Goal: Task Accomplishment & Management: Complete application form

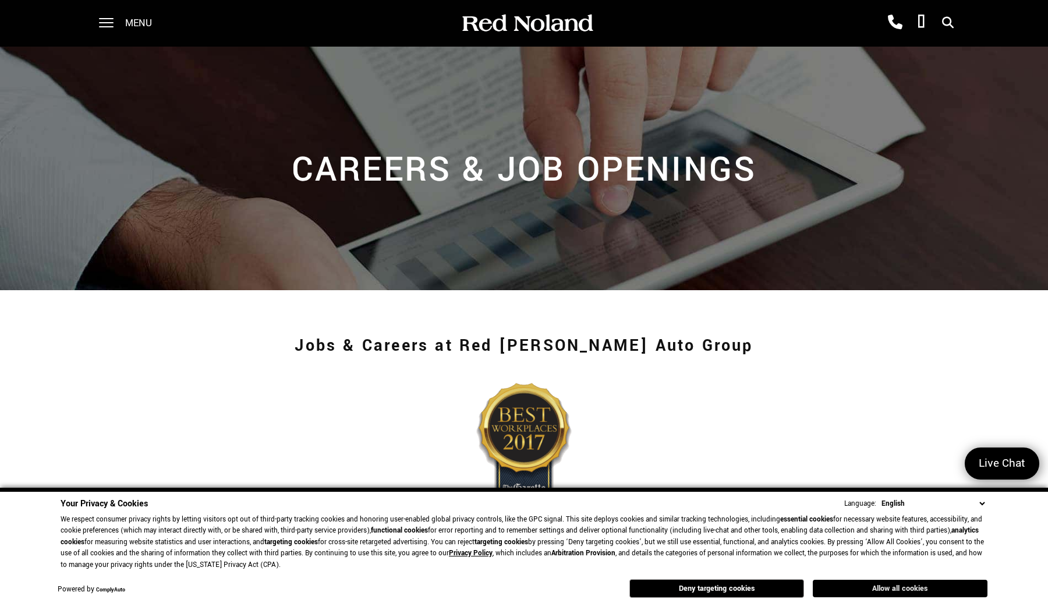
click at [929, 581] on button "Allow all cookies" at bounding box center [900, 587] width 175 height 17
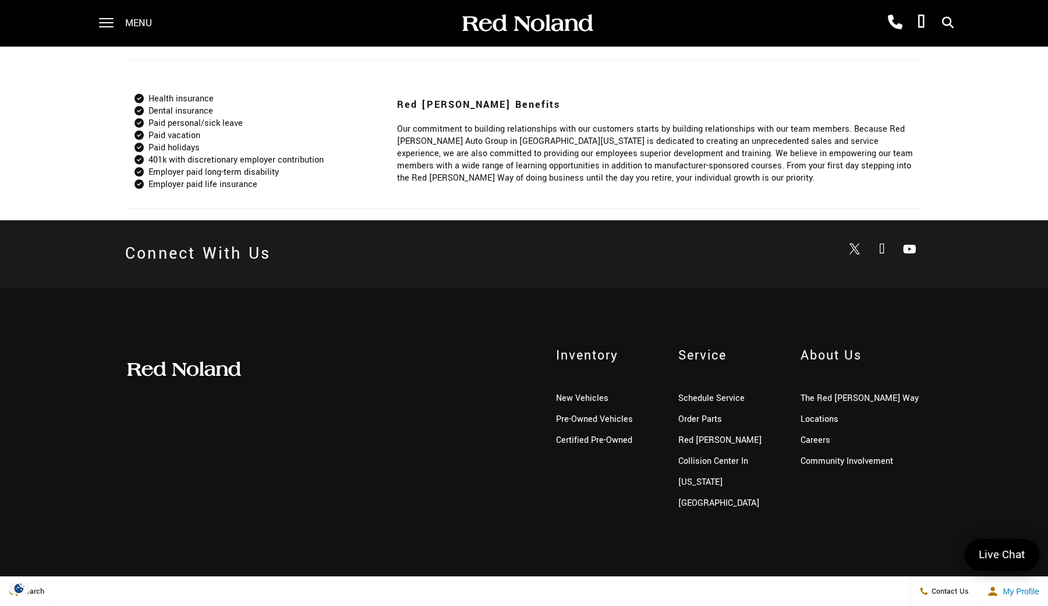
scroll to position [1032, 0]
click at [813, 445] on link "Careers" at bounding box center [816, 440] width 30 height 12
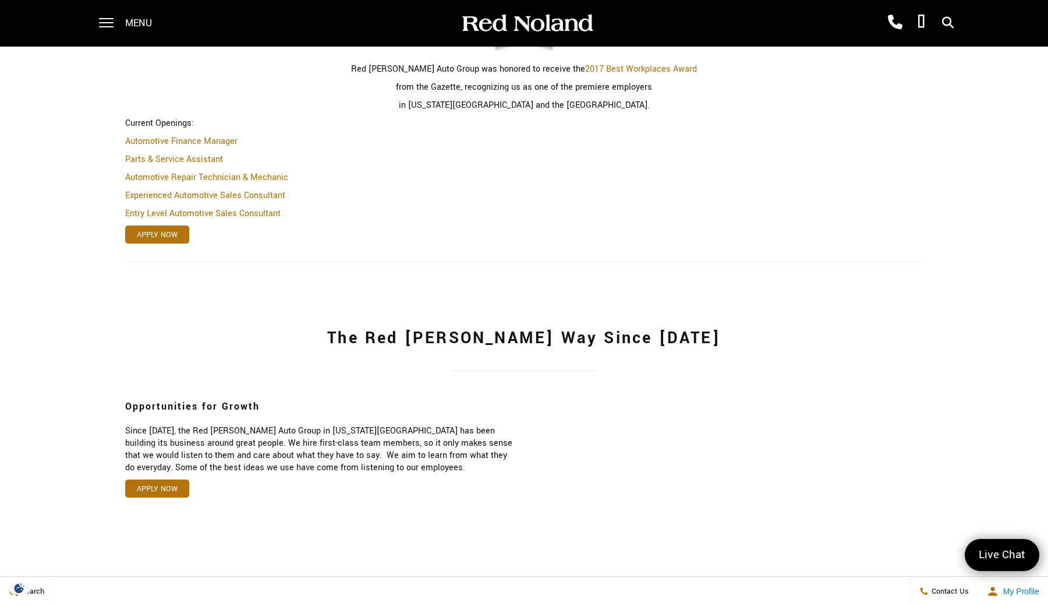
scroll to position [505, 0]
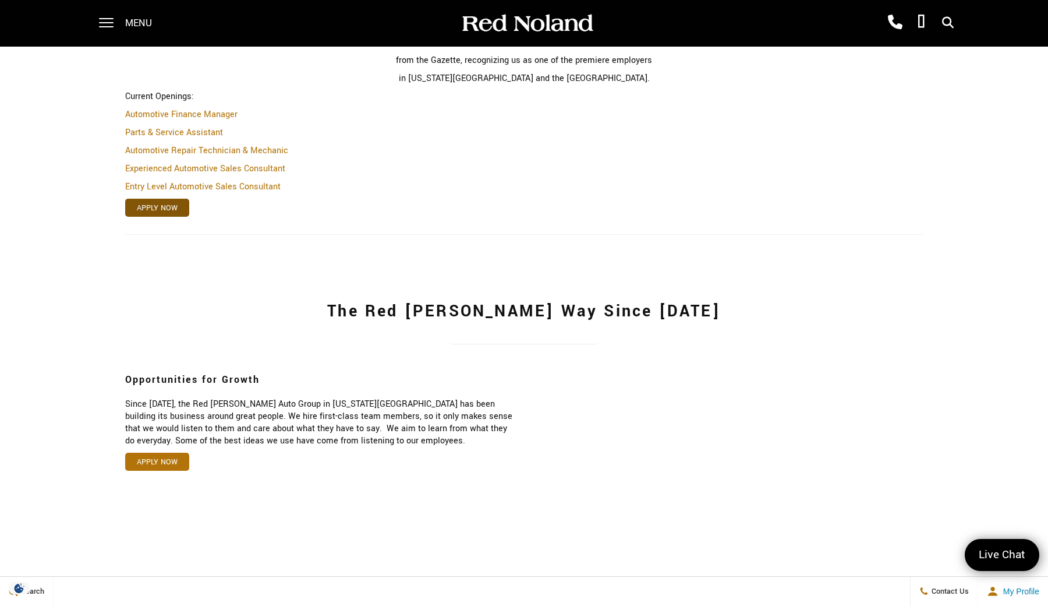
click at [179, 211] on link "Apply Now" at bounding box center [157, 208] width 64 height 18
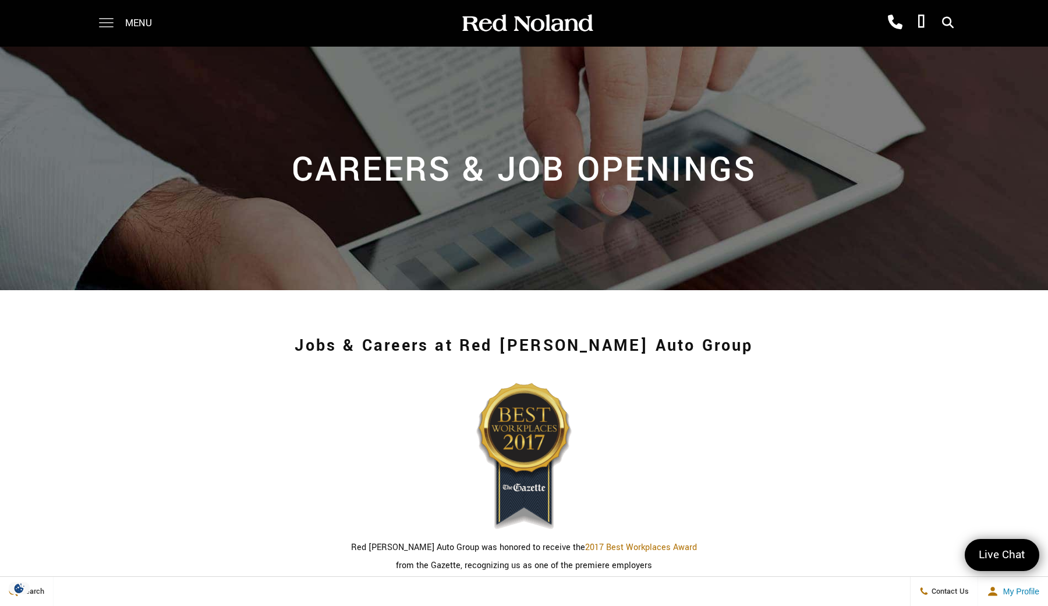
click at [106, 20] on span at bounding box center [106, 23] width 15 height 47
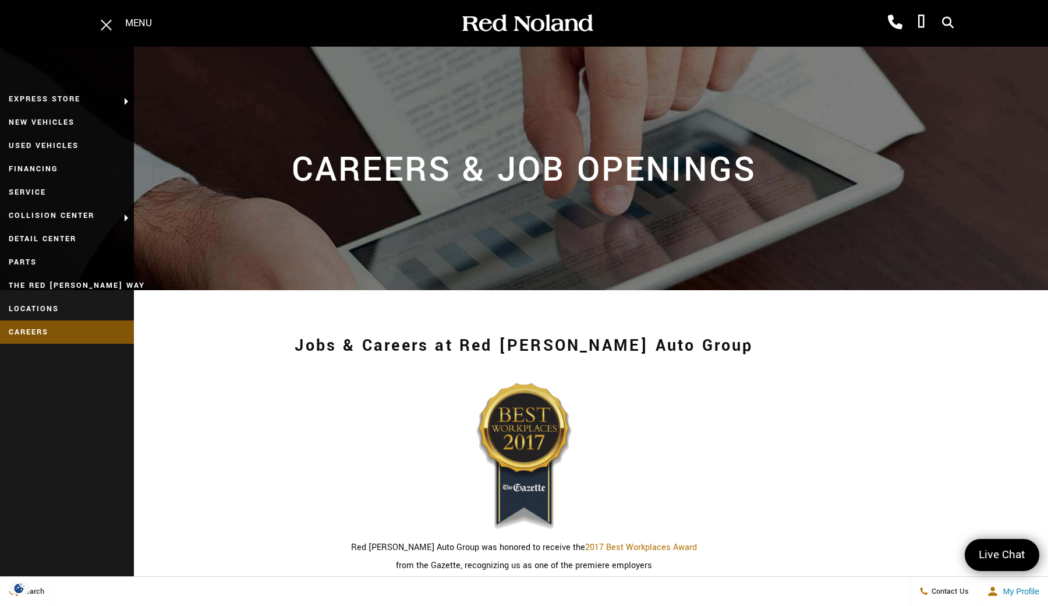
click at [34, 327] on link "Careers" at bounding box center [67, 331] width 134 height 23
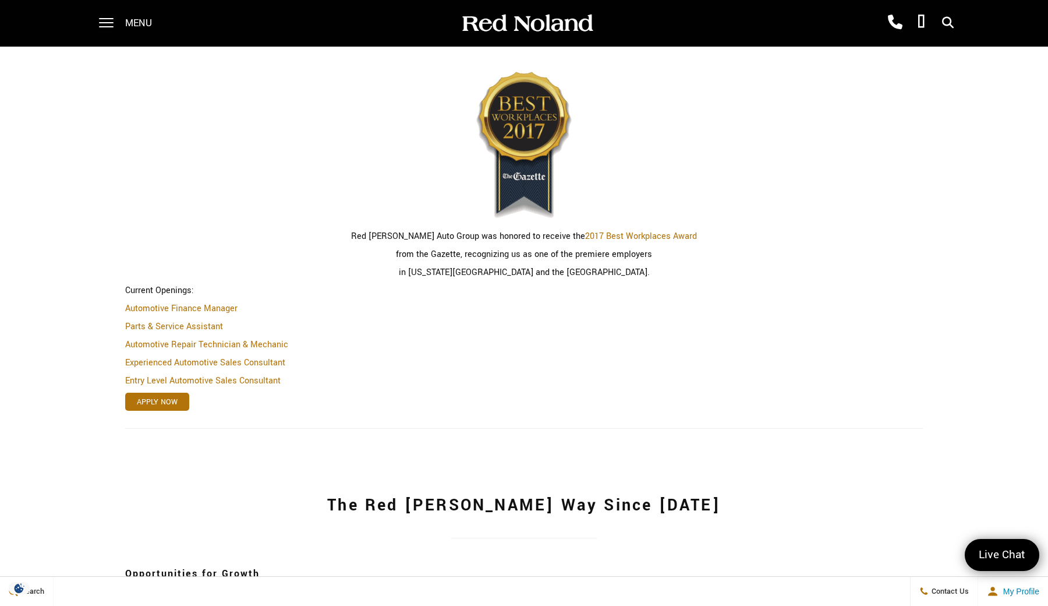
scroll to position [364, 0]
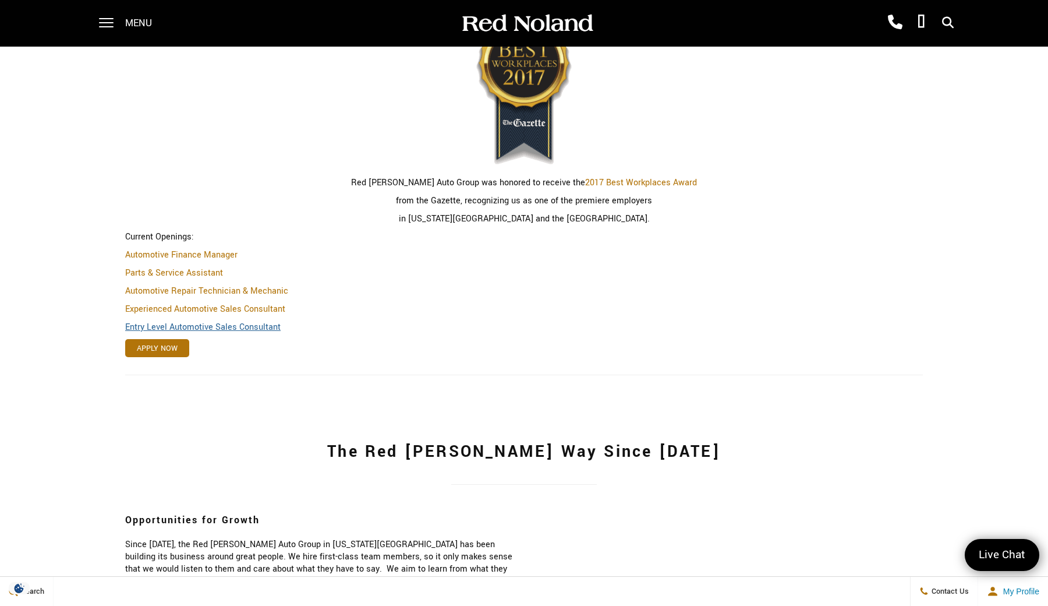
click at [243, 325] on link "Entry Level Automotive Sales Consultant" at bounding box center [202, 327] width 155 height 12
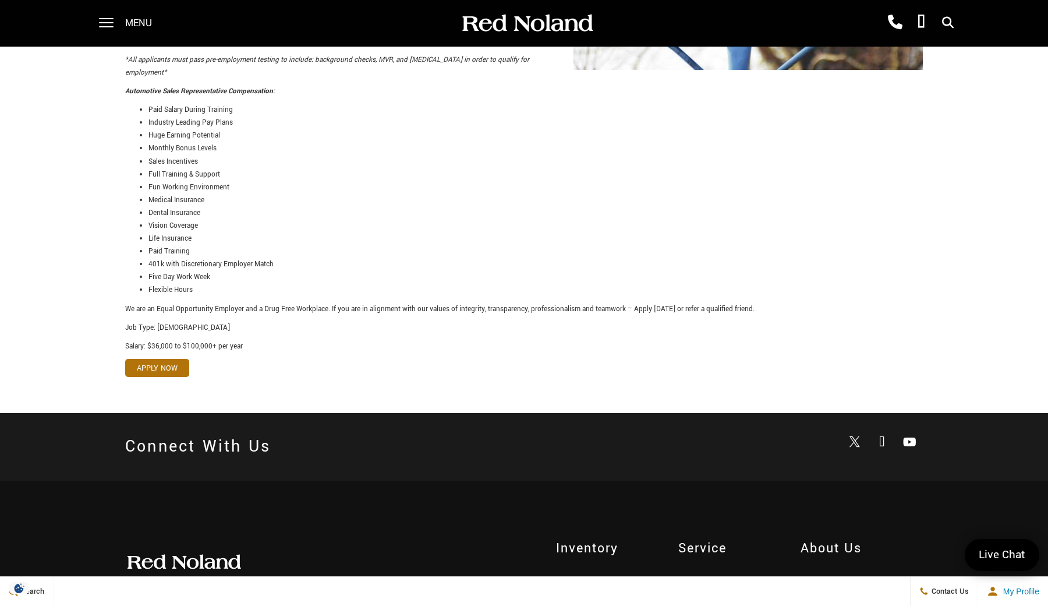
scroll to position [520, 0]
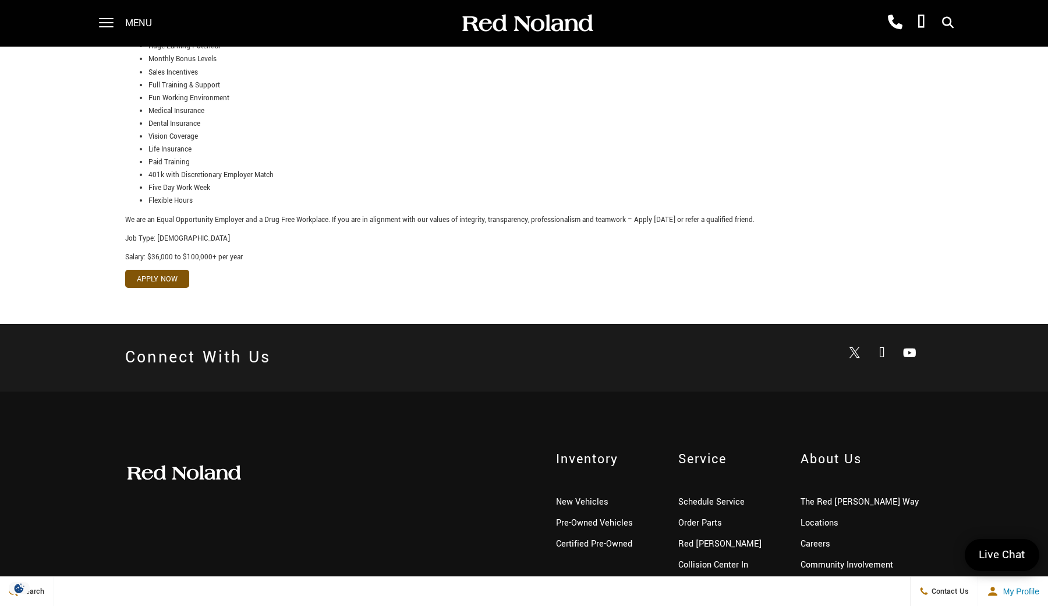
click at [169, 270] on link "Apply Now" at bounding box center [157, 279] width 64 height 18
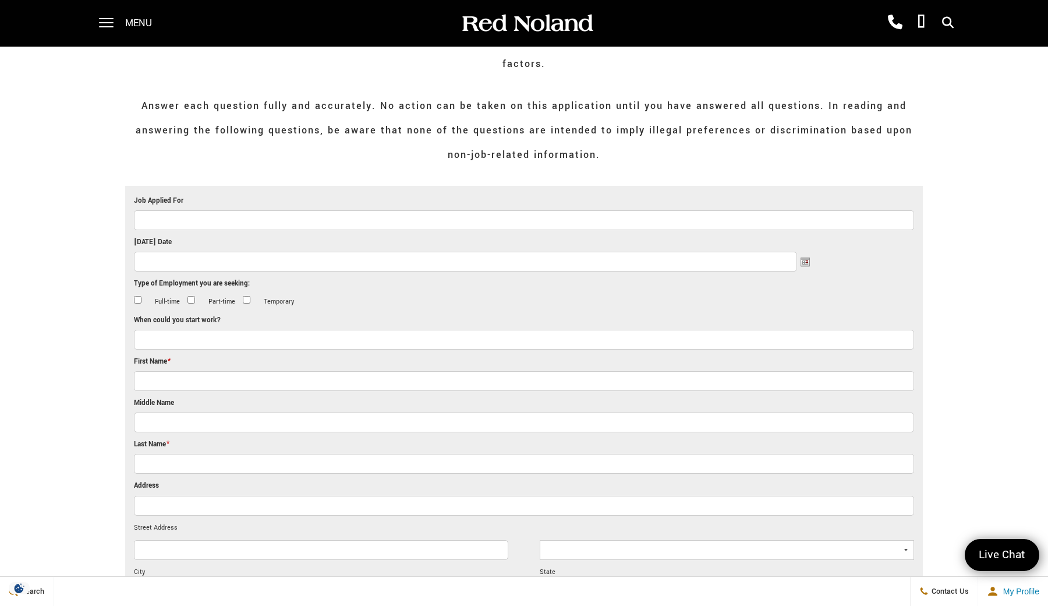
scroll to position [214, 0]
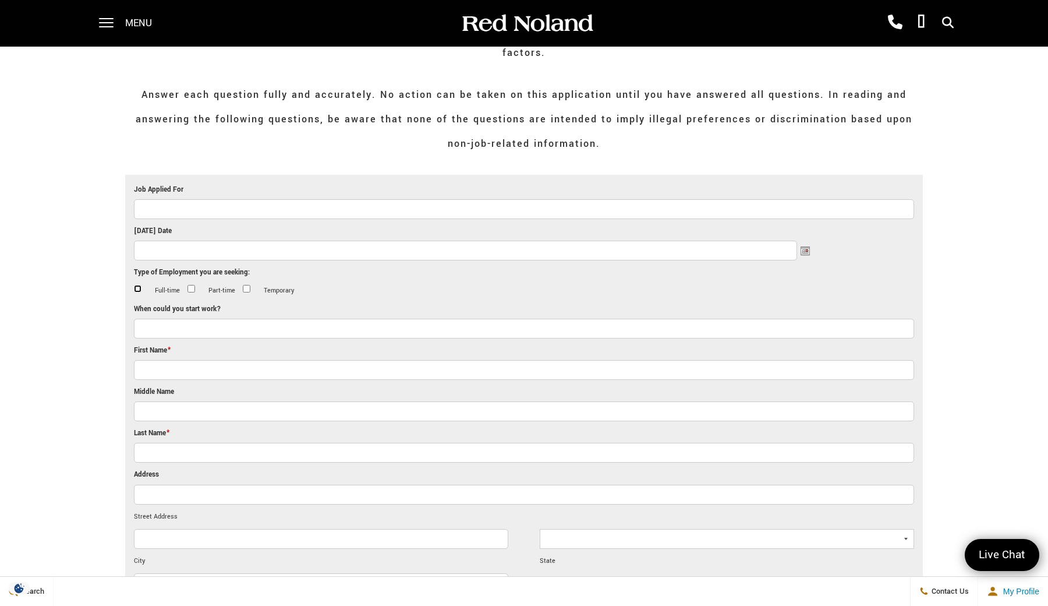
click at [137, 285] on input "Full-time" at bounding box center [138, 289] width 8 height 8
checkbox input "true"
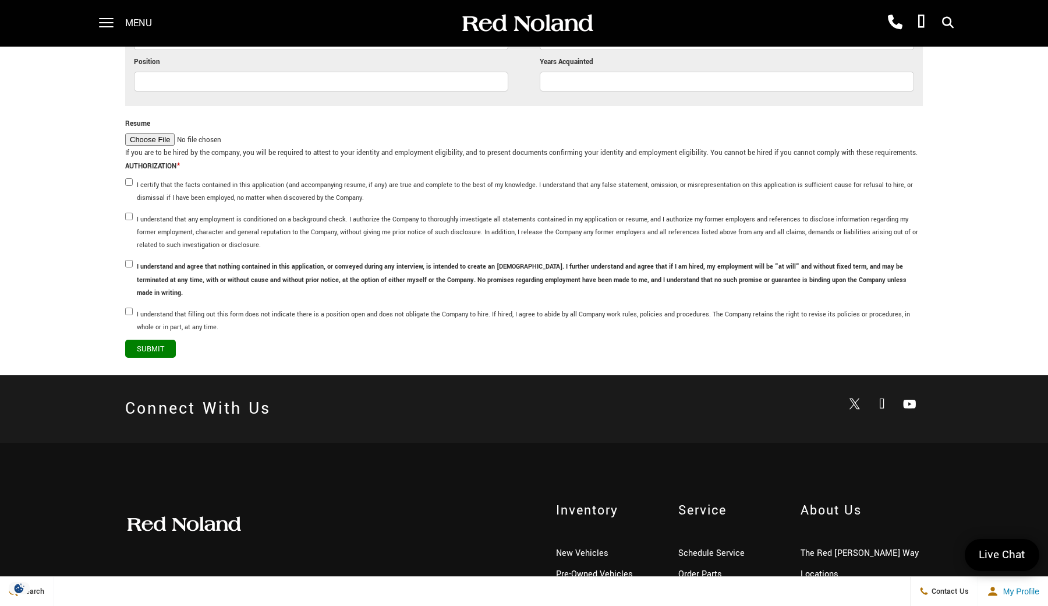
scroll to position [3233, 0]
